Goal: Task Accomplishment & Management: Manage account settings

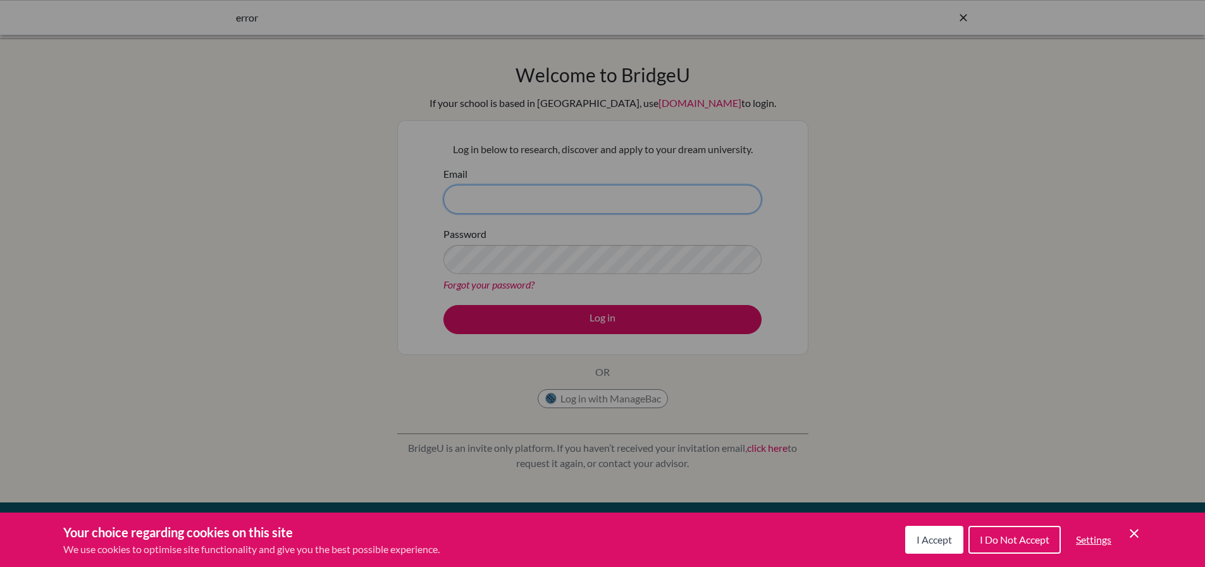
type input "sbachmeyer@sekolahciputra.sch.id"
click at [932, 536] on span "I Accept" at bounding box center [934, 539] width 35 height 12
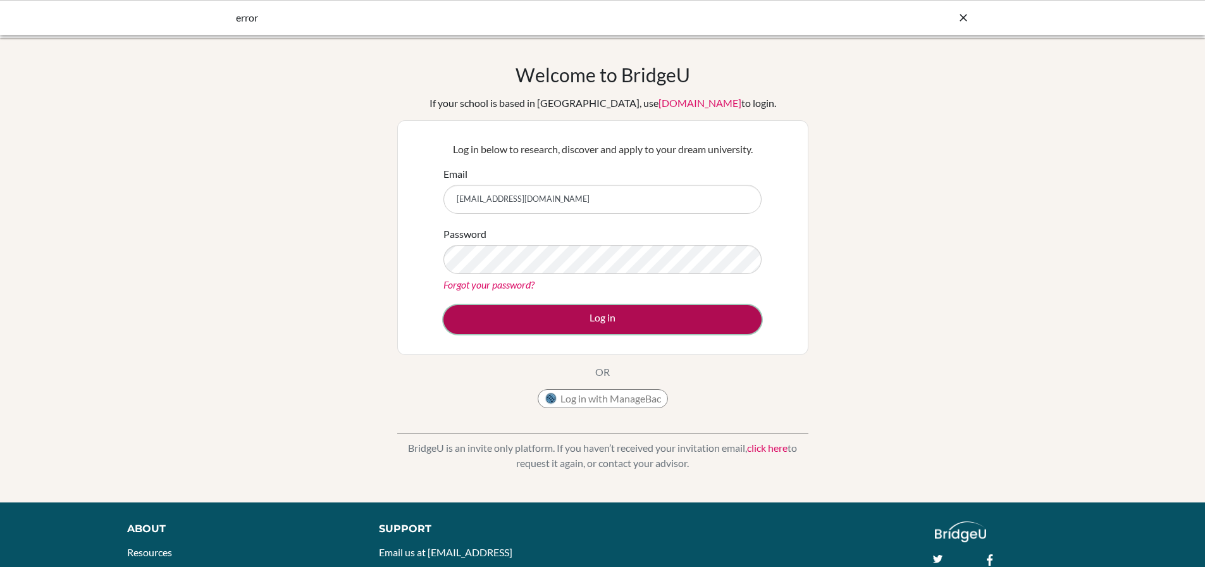
click at [583, 315] on button "Log in" at bounding box center [602, 319] width 318 height 29
